Goal: Task Accomplishment & Management: Use online tool/utility

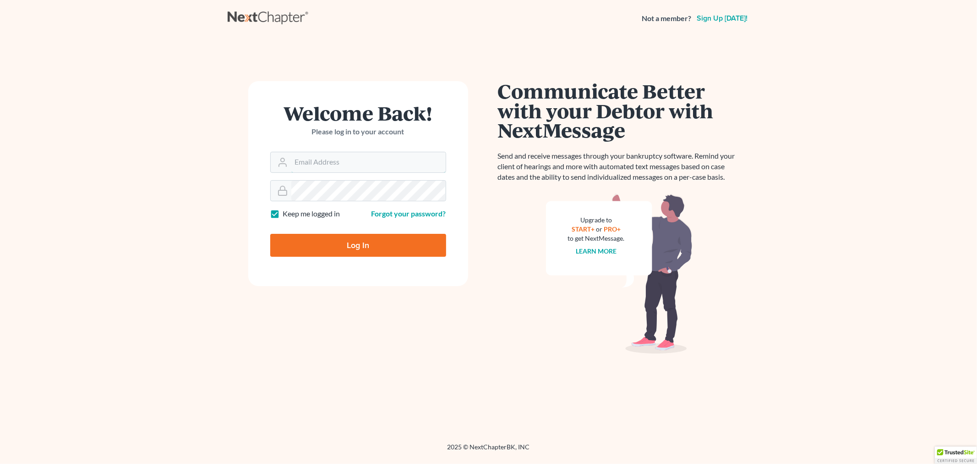
type input "[EMAIL_ADDRESS][DOMAIN_NAME]"
click at [351, 241] on input "Log In" at bounding box center [358, 245] width 176 height 23
type input "Thinking..."
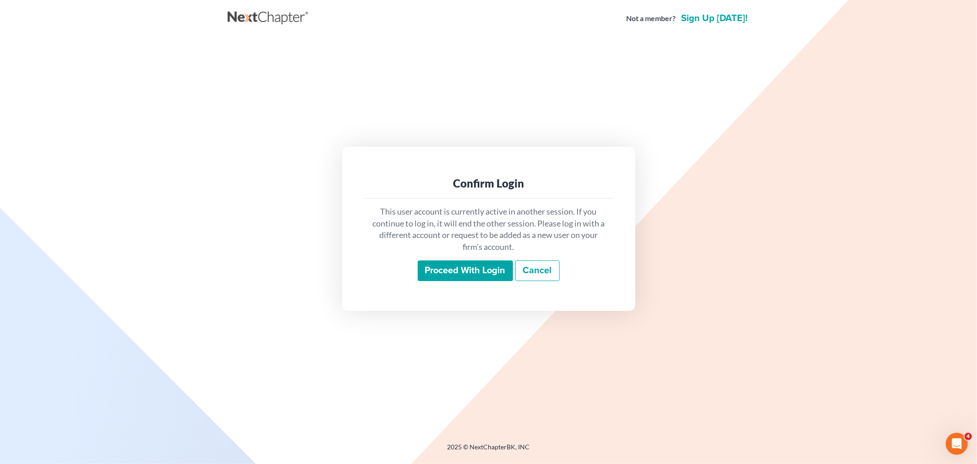
click at [429, 269] on input "Proceed with login" at bounding box center [465, 270] width 95 height 21
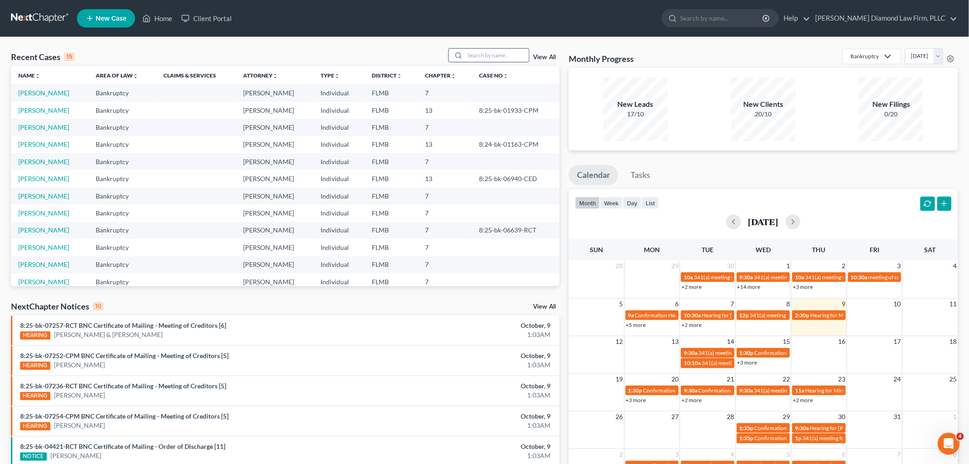
click at [480, 50] on input "search" at bounding box center [497, 55] width 64 height 13
type input "vidrine"
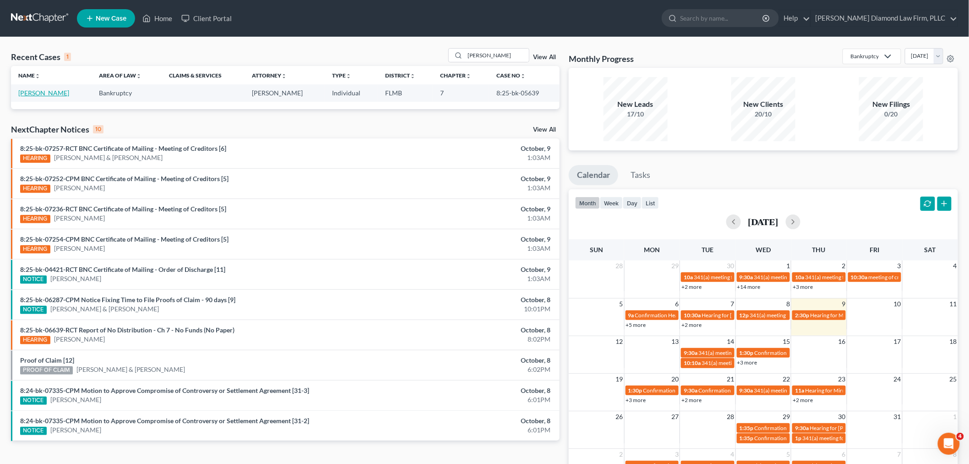
click at [42, 90] on link "Vidrine, Nicole" at bounding box center [43, 93] width 51 height 8
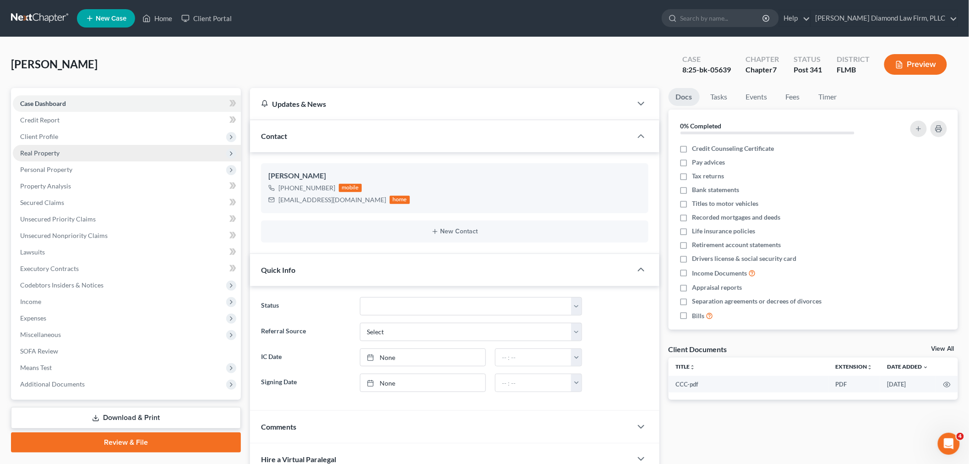
click at [52, 149] on span "Real Property" at bounding box center [39, 153] width 39 height 8
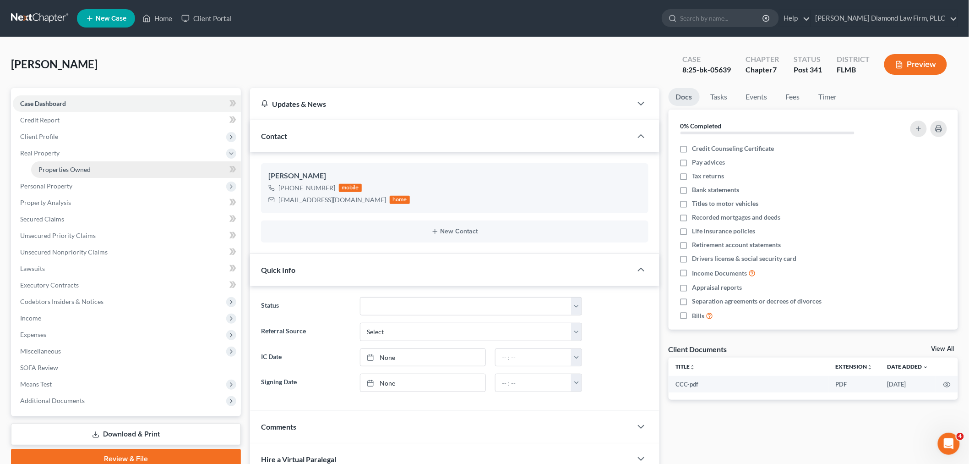
click at [74, 173] on link "Properties Owned" at bounding box center [136, 169] width 210 height 16
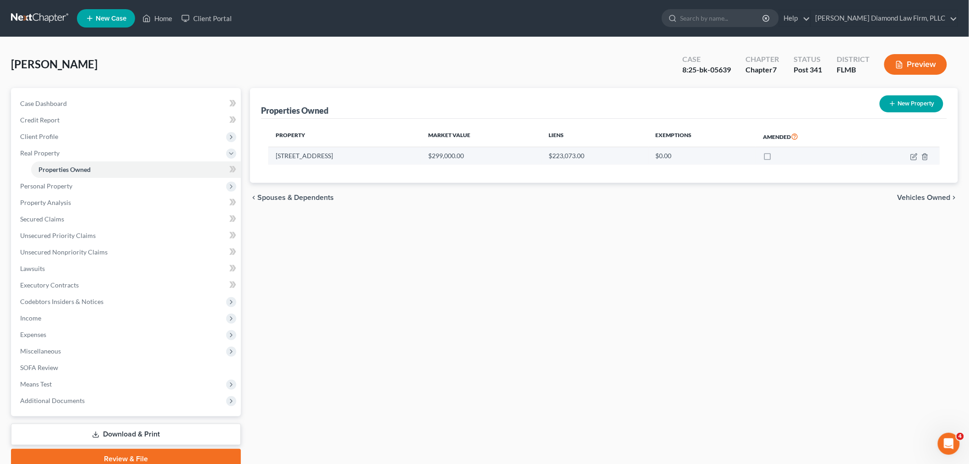
drag, startPoint x: 355, startPoint y: 156, endPoint x: 276, endPoint y: 154, distance: 79.3
click at [276, 154] on td "11486 92nd Street" at bounding box center [344, 155] width 153 height 17
copy td "11486 92nd Street"
